Goal: Transaction & Acquisition: Obtain resource

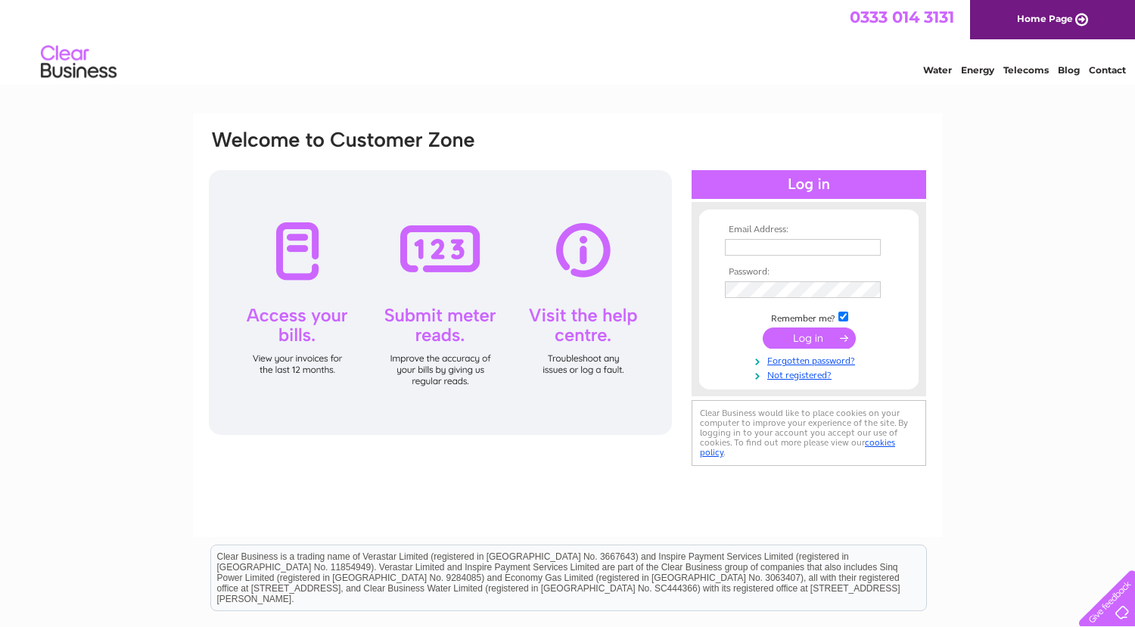
click at [301, 253] on div at bounding box center [440, 302] width 463 height 265
click at [762, 246] on input "text" at bounding box center [803, 247] width 156 height 17
type input "manselwatson@gmail.com"
click at [794, 342] on input "submit" at bounding box center [809, 339] width 93 height 21
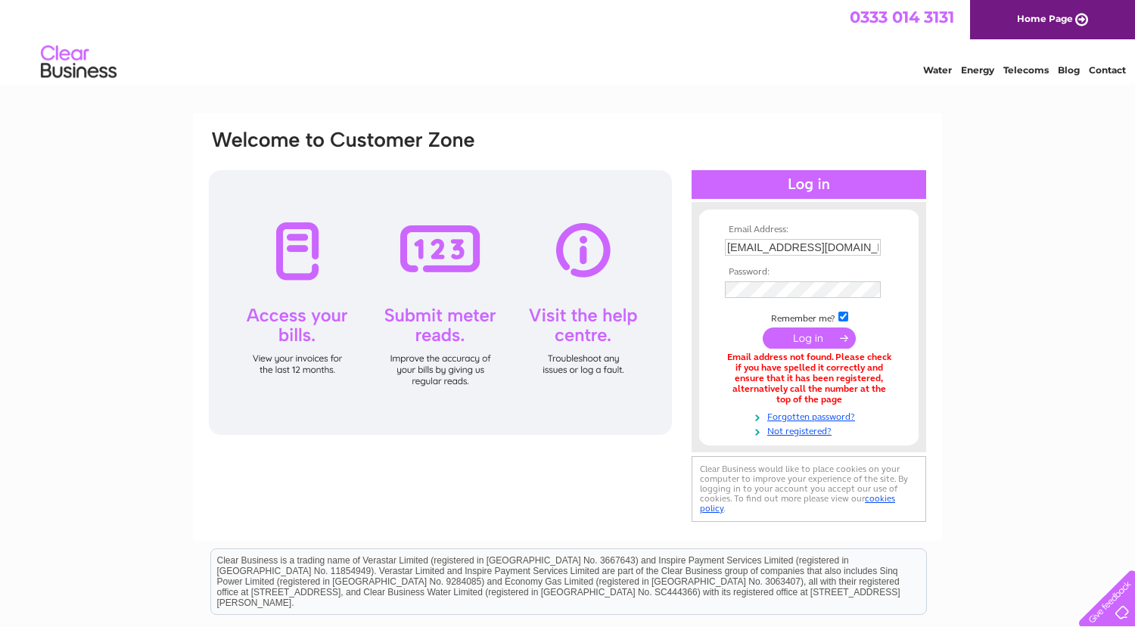
click at [868, 244] on input "manselwatson@gmail.com" at bounding box center [803, 247] width 156 height 17
type input "m"
type input "nelsonwelfare@gmail.com"
click at [825, 340] on input "submit" at bounding box center [809, 339] width 93 height 21
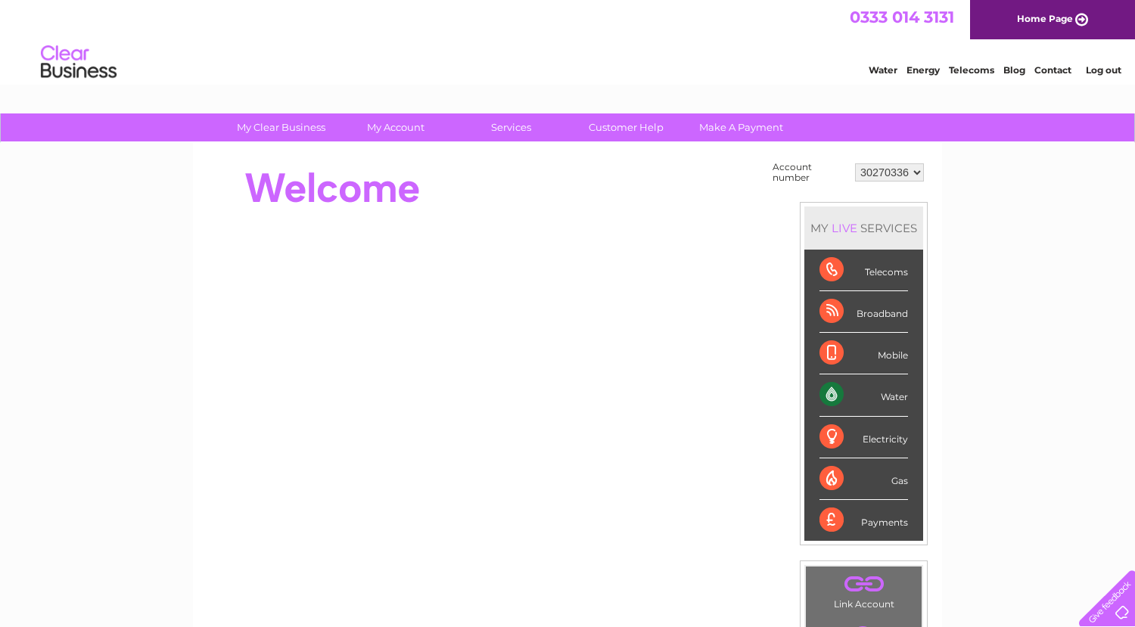
click at [889, 395] on div "Water" at bounding box center [863, 395] width 89 height 42
click at [832, 394] on div "Water" at bounding box center [863, 395] width 89 height 42
click at [827, 395] on div "Water" at bounding box center [863, 395] width 89 height 42
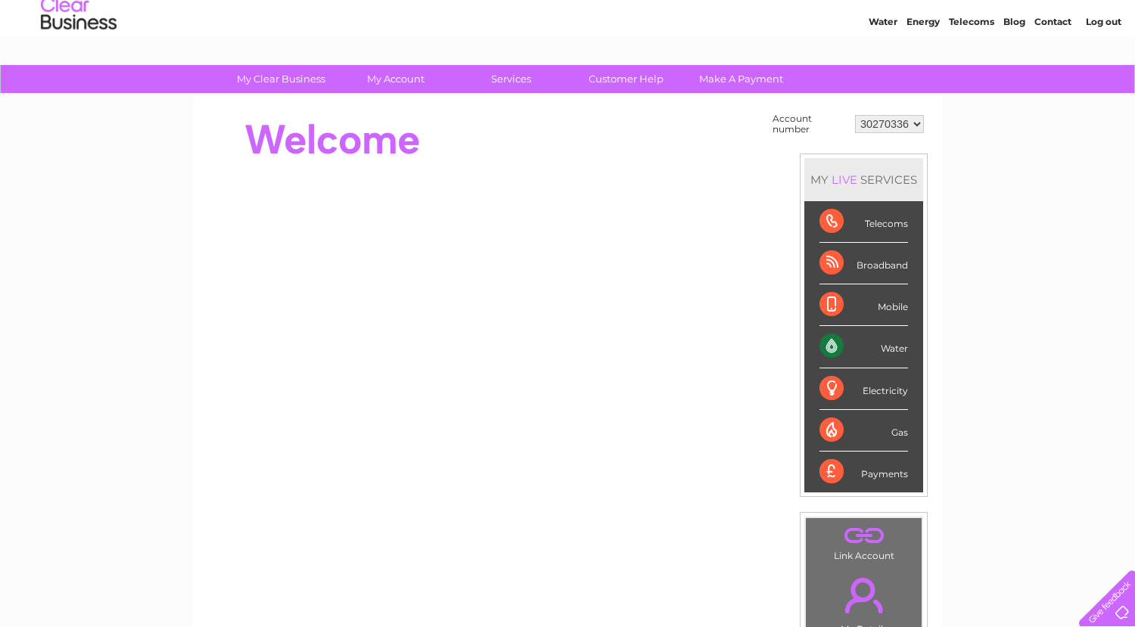
scroll to position [48, 0]
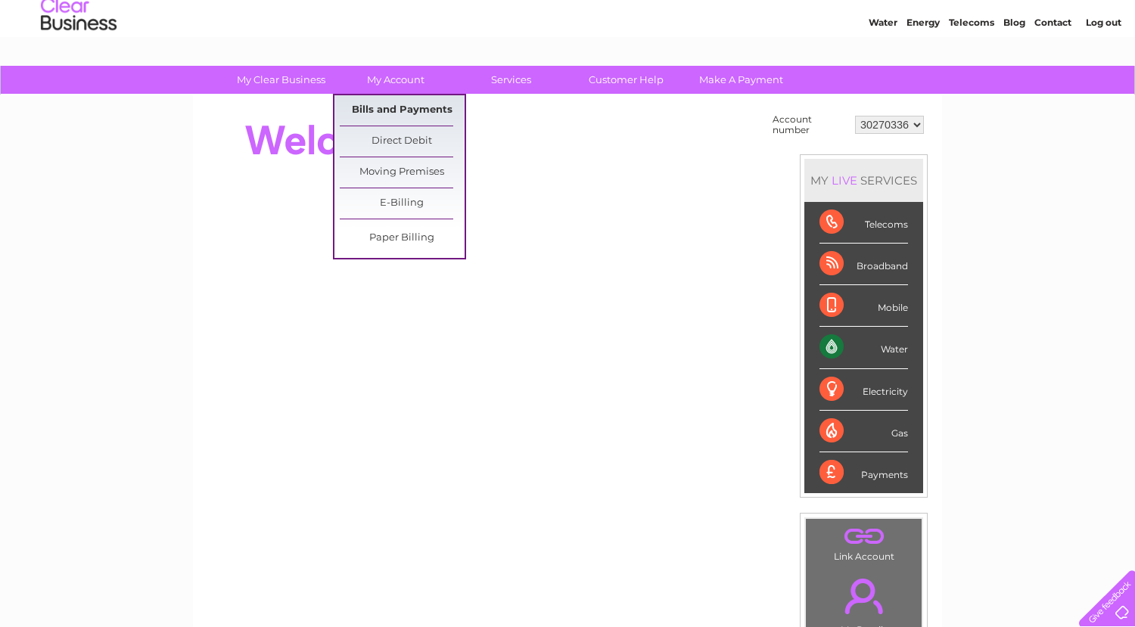
click at [414, 107] on link "Bills and Payments" at bounding box center [402, 110] width 125 height 30
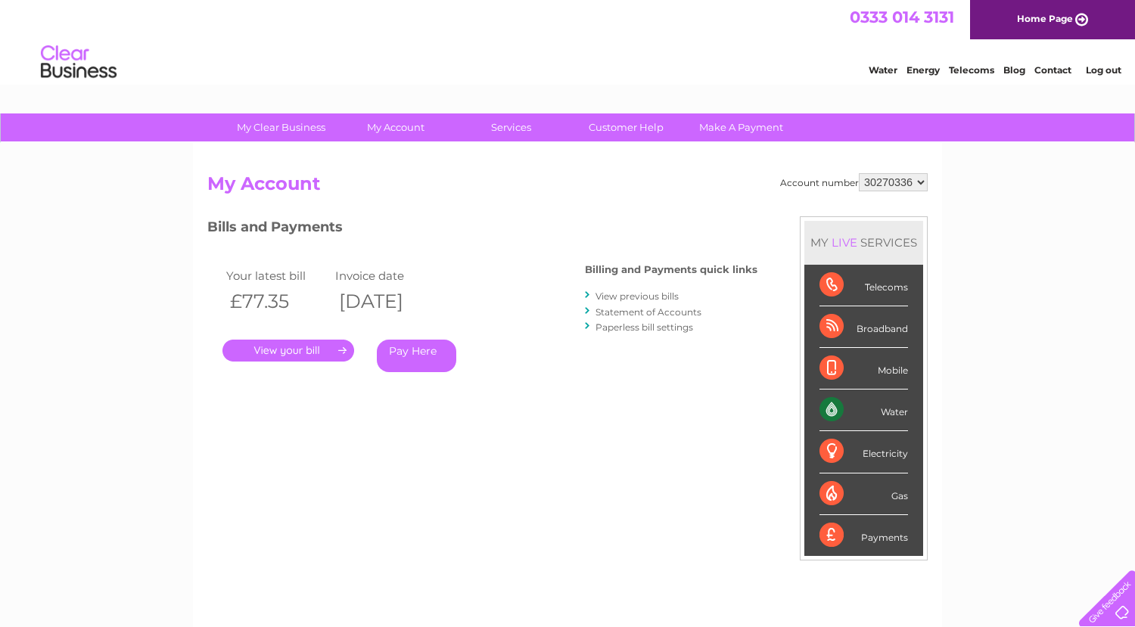
click at [285, 350] on link "." at bounding box center [288, 351] width 132 height 22
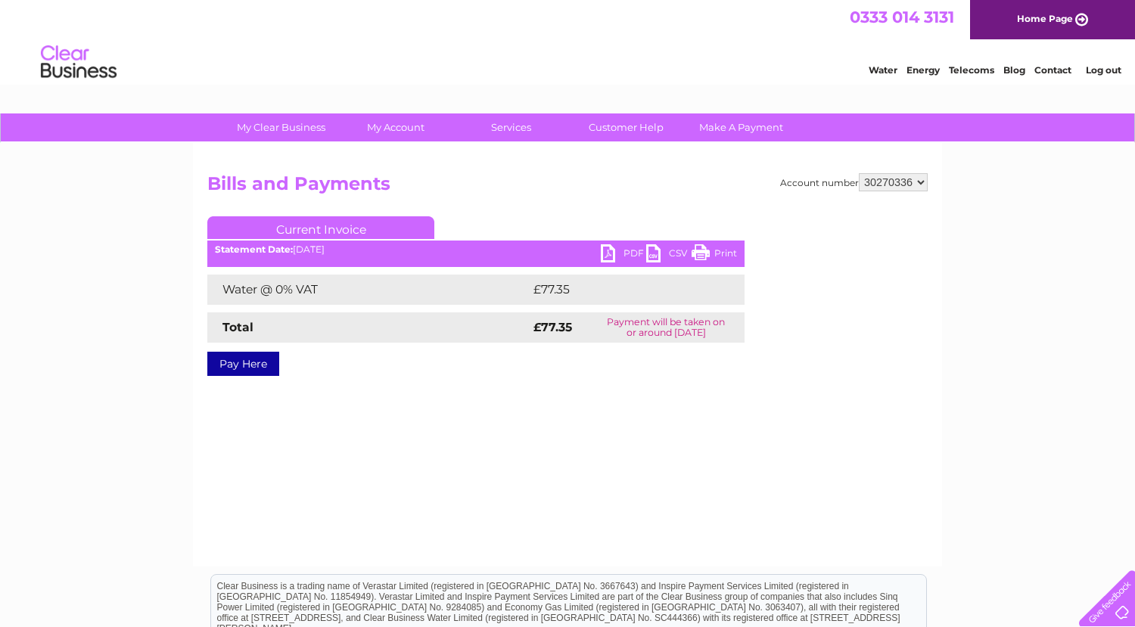
click at [606, 253] on link "PDF" at bounding box center [623, 255] width 45 height 22
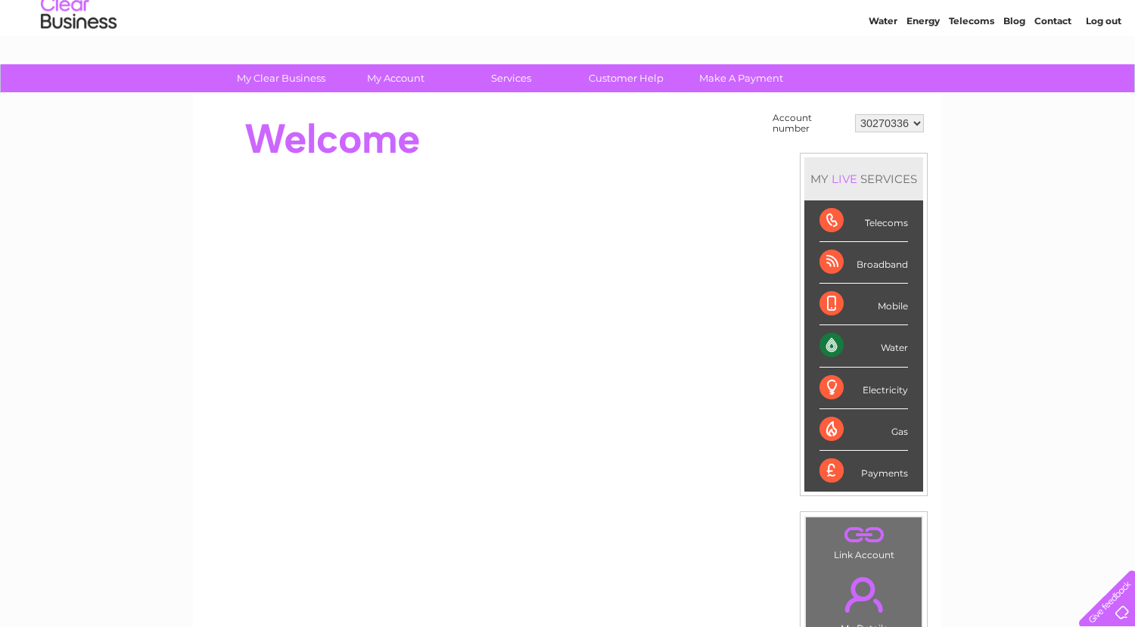
scroll to position [76, 0]
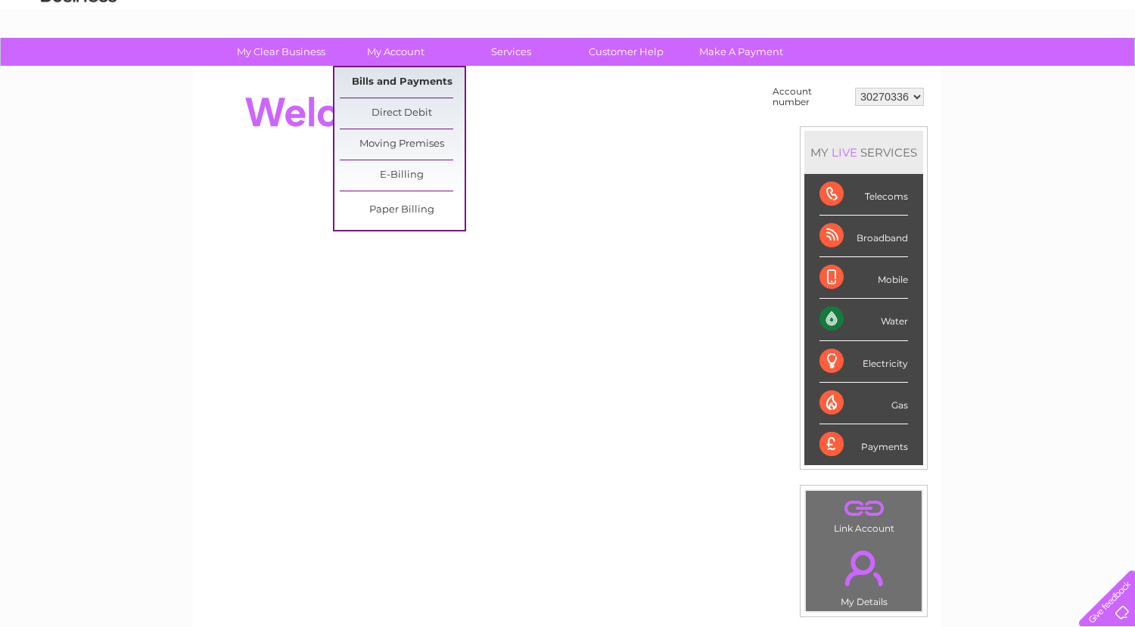
click at [409, 88] on link "Bills and Payments" at bounding box center [402, 82] width 125 height 30
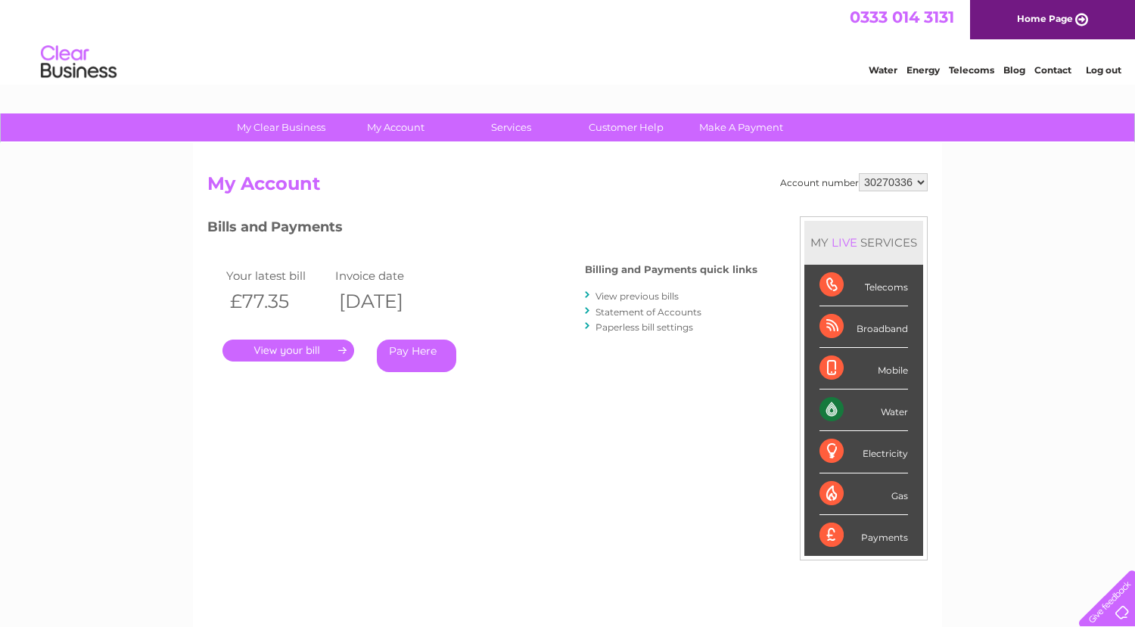
drag, startPoint x: 279, startPoint y: 340, endPoint x: 286, endPoint y: 347, distance: 9.6
click at [280, 340] on link "." at bounding box center [288, 351] width 132 height 22
click at [297, 356] on link "." at bounding box center [288, 351] width 132 height 22
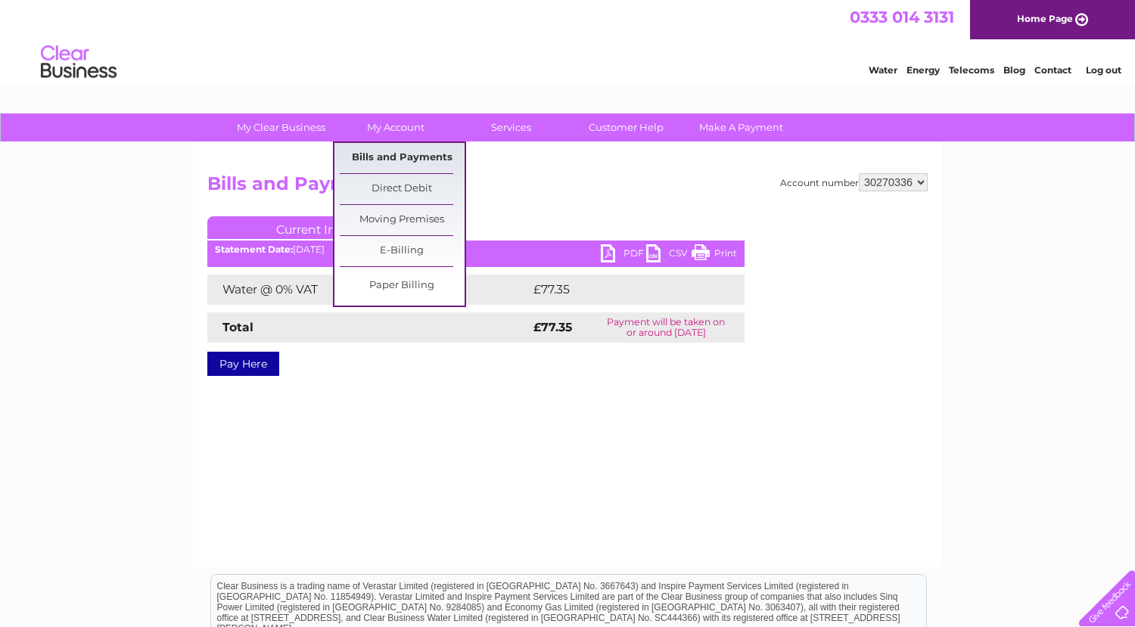
click at [405, 154] on link "Bills and Payments" at bounding box center [402, 158] width 125 height 30
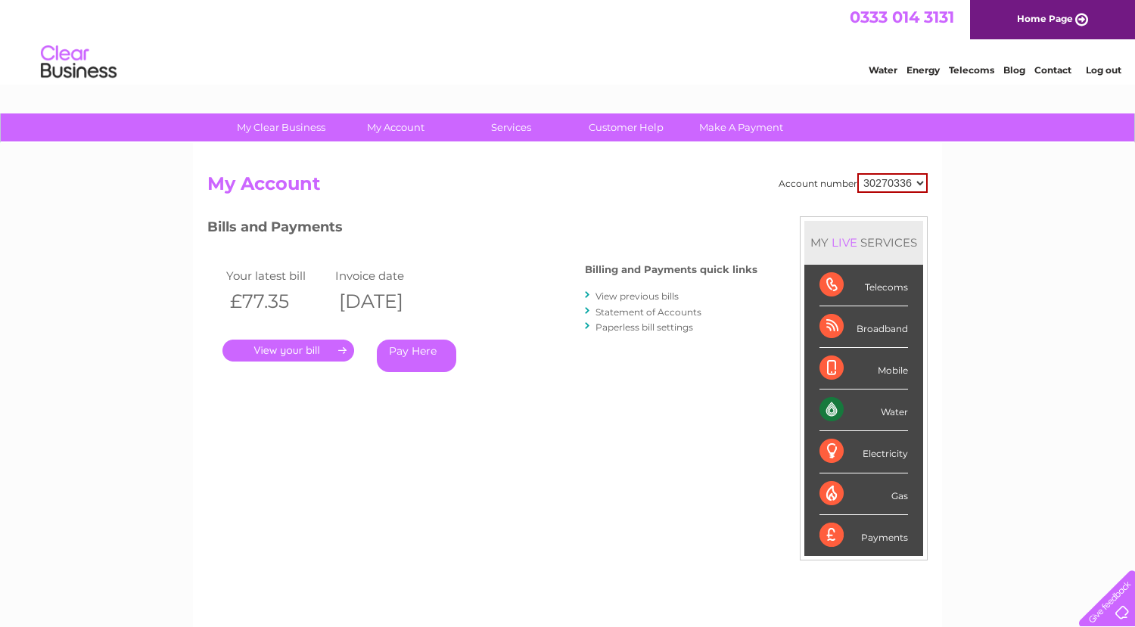
scroll to position [76, 0]
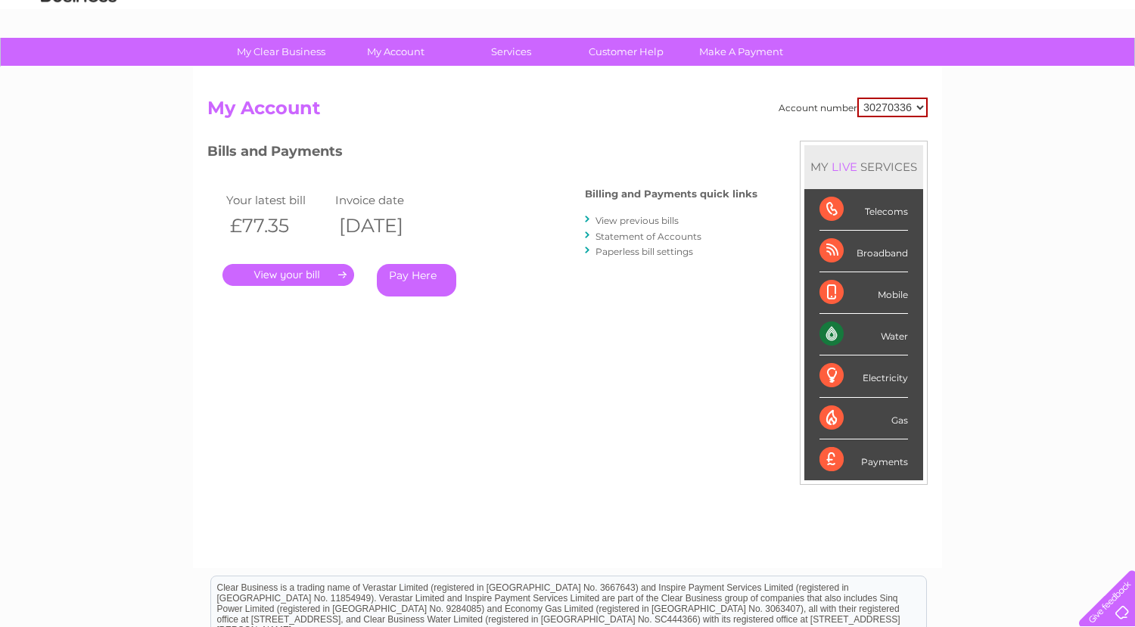
click at [642, 224] on link "View previous bills" at bounding box center [636, 220] width 83 height 11
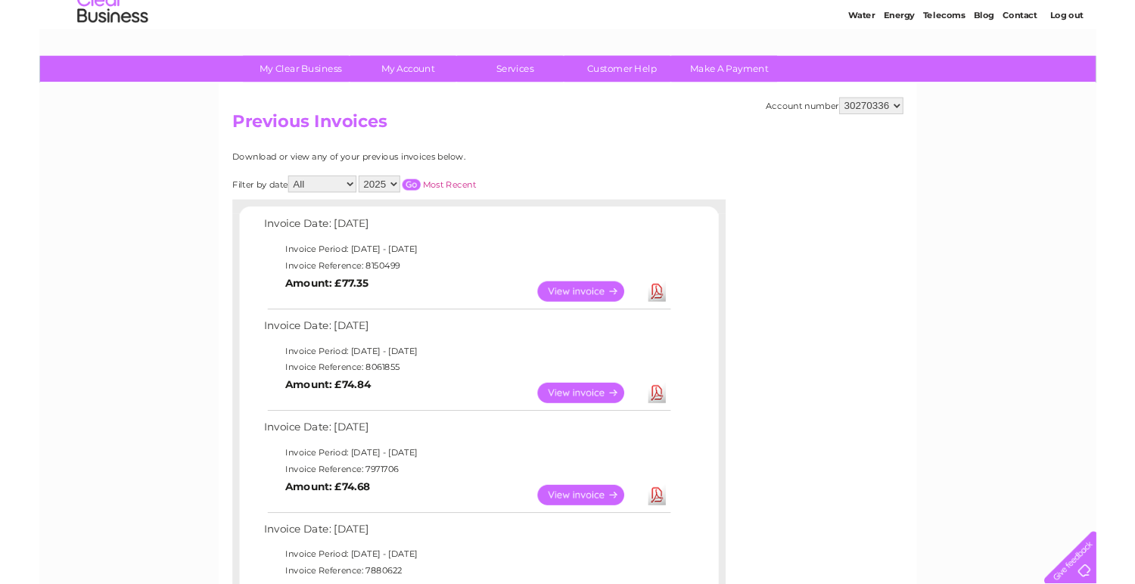
scroll to position [151, 0]
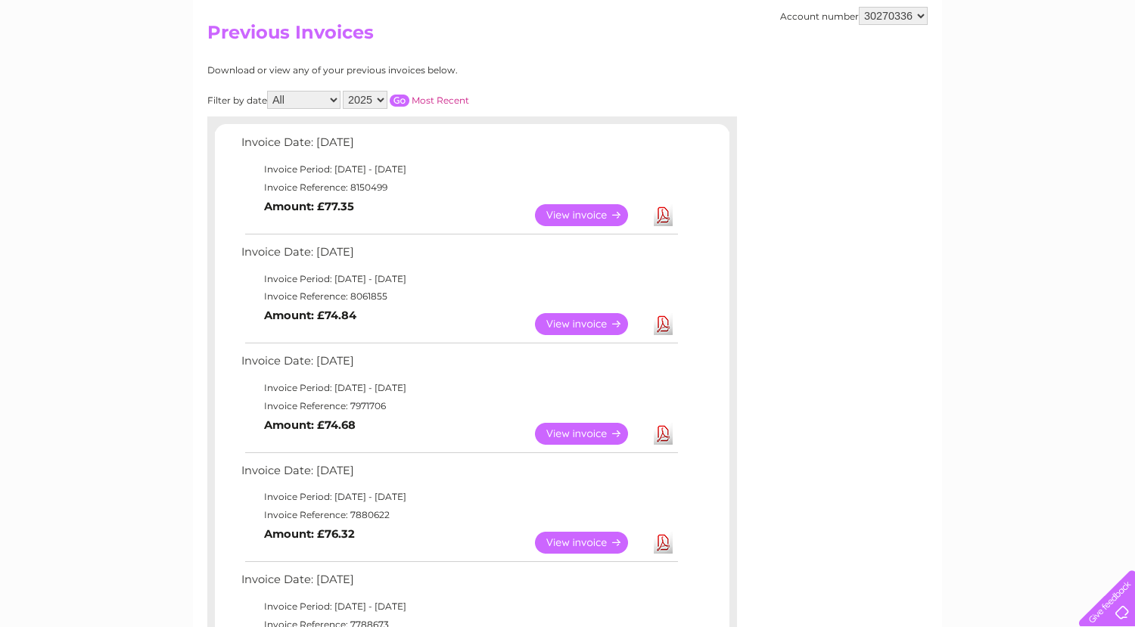
click at [662, 223] on link "Download" at bounding box center [663, 215] width 19 height 22
click at [662, 432] on link "Download" at bounding box center [663, 434] width 19 height 22
